Goal: Understand process/instructions: Learn about a topic

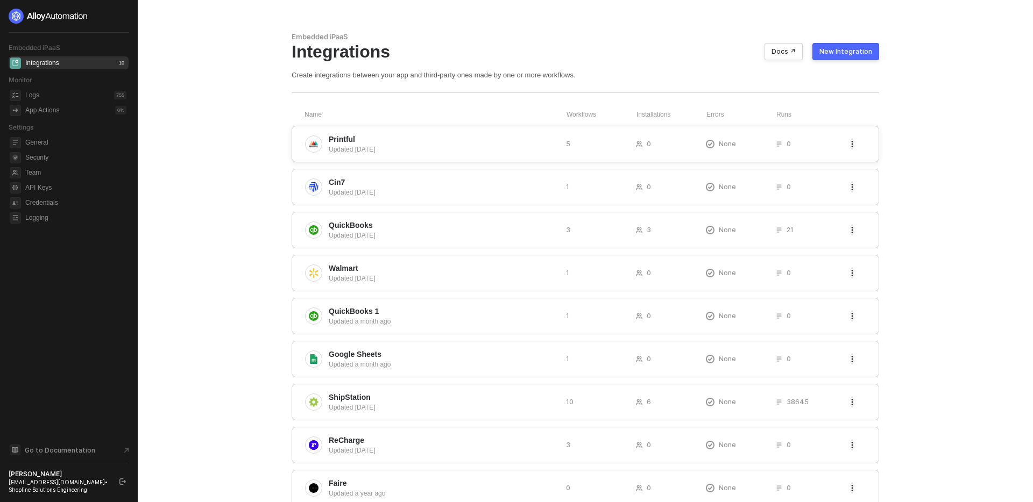
click at [457, 143] on span "Printful" at bounding box center [443, 139] width 229 height 11
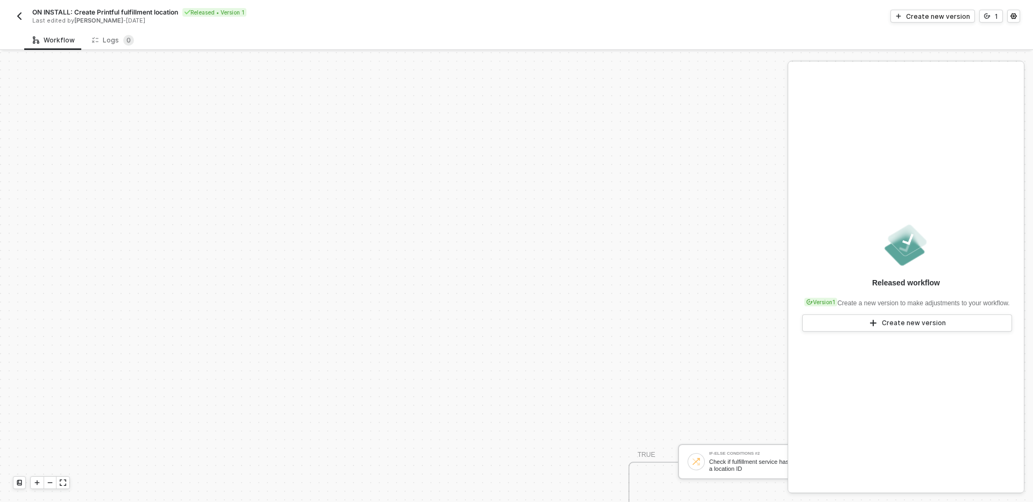
scroll to position [328, 0]
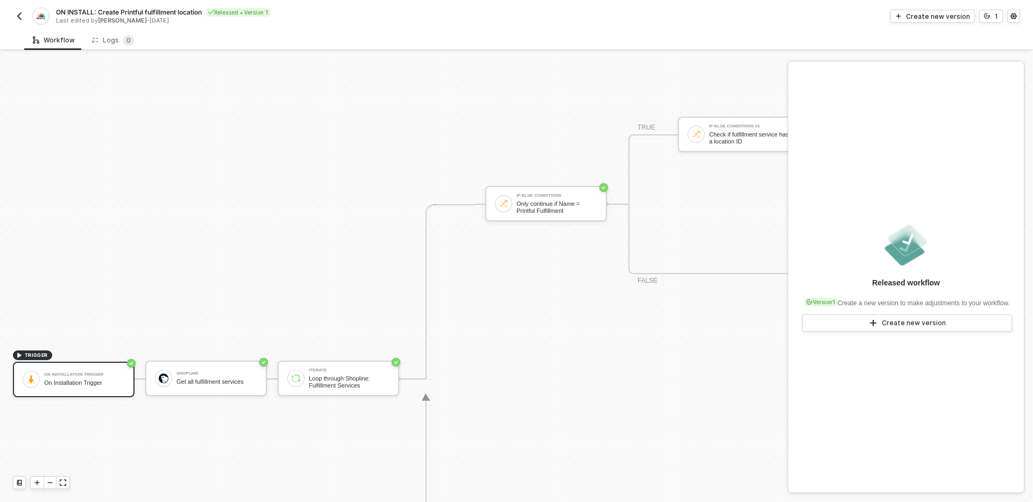
click at [536, 333] on div "If-Else Conditions Only continue if Name = Printful Fulfillment TRUE If-Else Co…" at bounding box center [936, 205] width 903 height 350
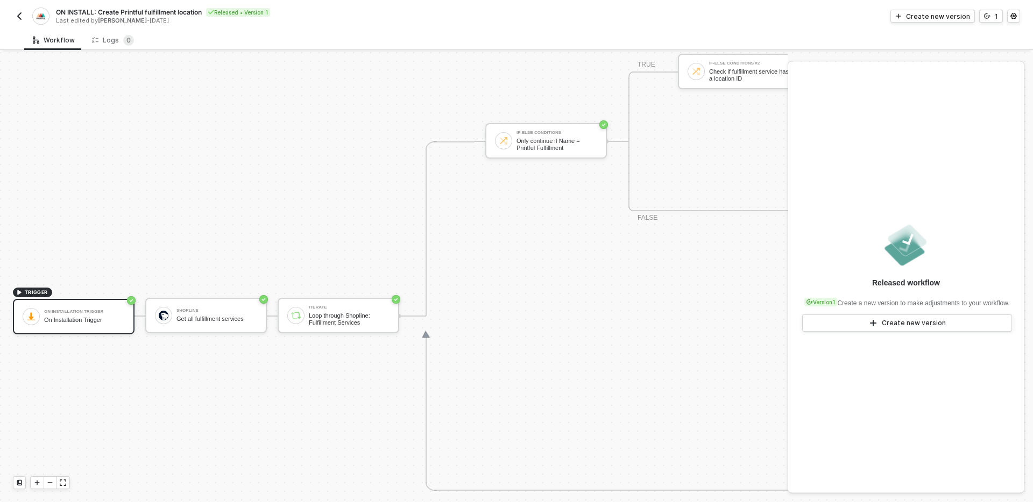
scroll to position [396, 0]
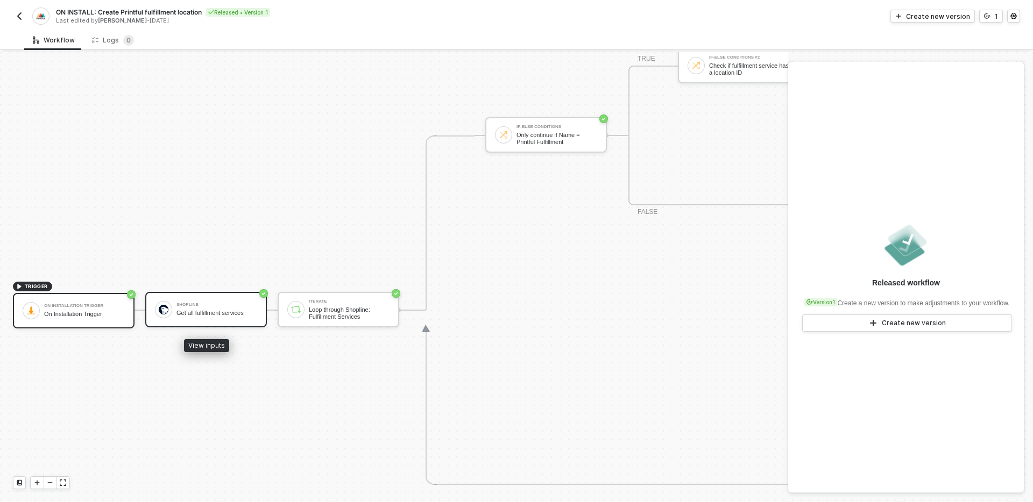
click at [197, 321] on div "Shopline Get all fulfillment services" at bounding box center [206, 309] width 122 height 35
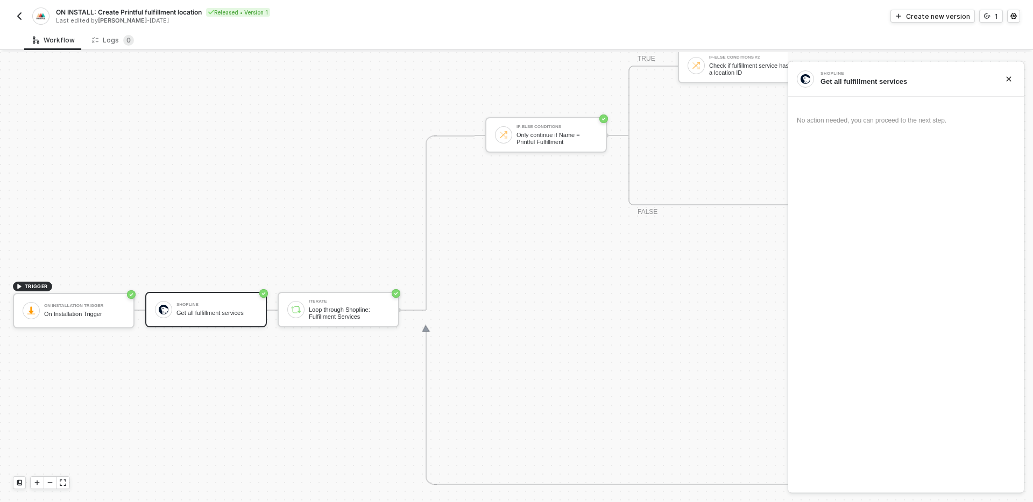
click at [249, 374] on div "TRIGGER On Installation Trigger On Installation Trigger Shopline Get all fulfil…" at bounding box center [919, 310] width 1838 height 1309
click at [321, 308] on div "Loop through Shopline: Fulfillment Services" at bounding box center [349, 313] width 81 height 13
click at [282, 237] on div "TRIGGER On Installation Trigger On Installation Trigger Shopline Get all fulfil…" at bounding box center [919, 310] width 1838 height 1309
click at [22, 17] on img "button" at bounding box center [19, 16] width 9 height 9
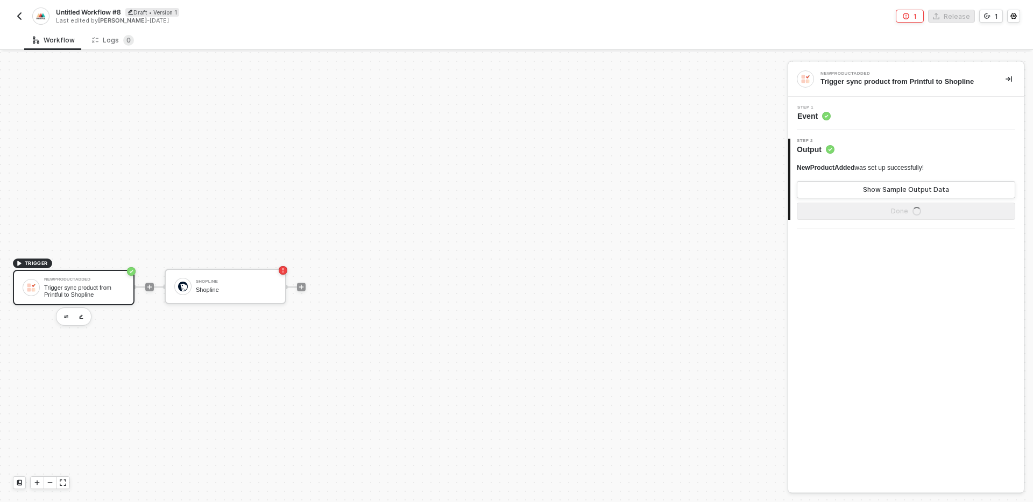
scroll to position [20, 0]
